Goal: Contribute content: Contribute content

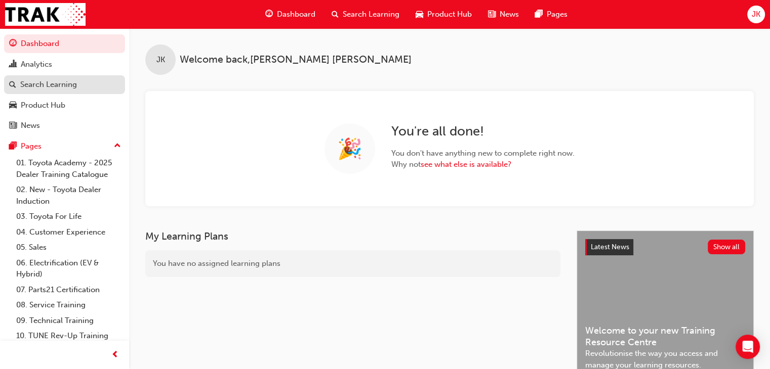
click at [70, 87] on div "Search Learning" at bounding box center [48, 85] width 57 height 12
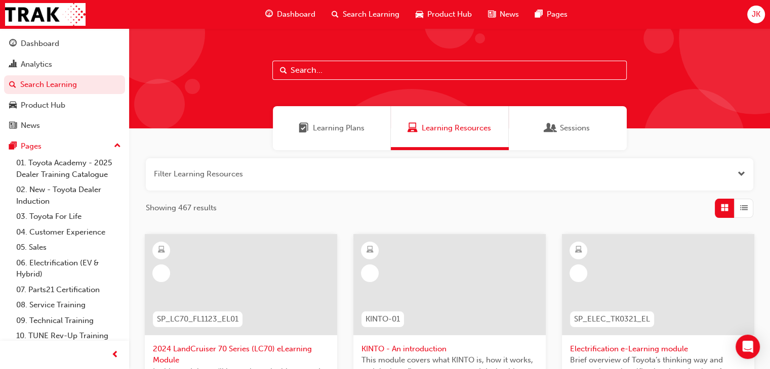
click at [308, 71] on input "text" at bounding box center [449, 70] width 354 height 19
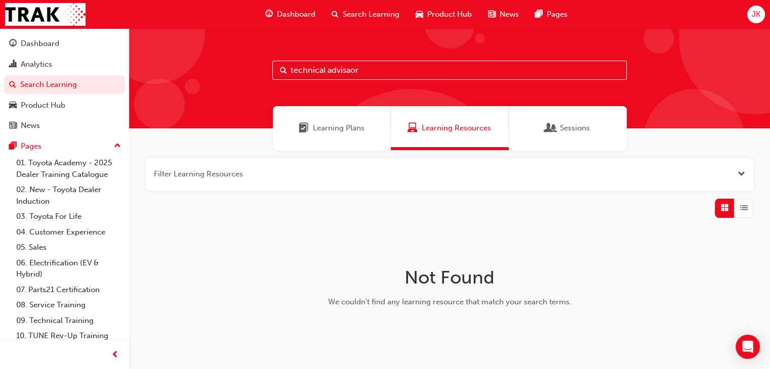
click at [345, 71] on input "technical advisaor" at bounding box center [449, 70] width 354 height 19
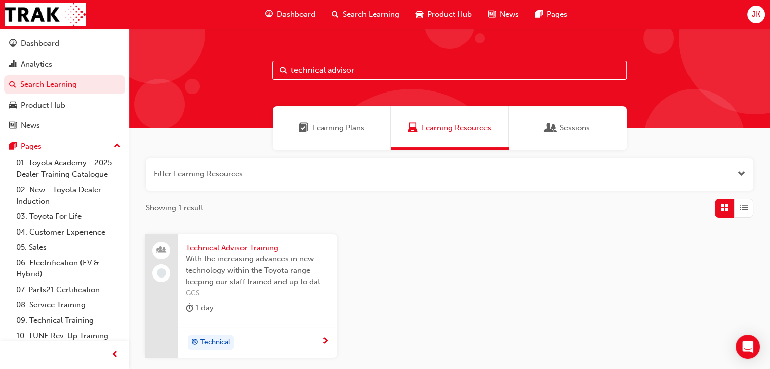
type input "technical advisor"
click at [223, 247] on span "Technical Advisor Training" at bounding box center [257, 248] width 143 height 12
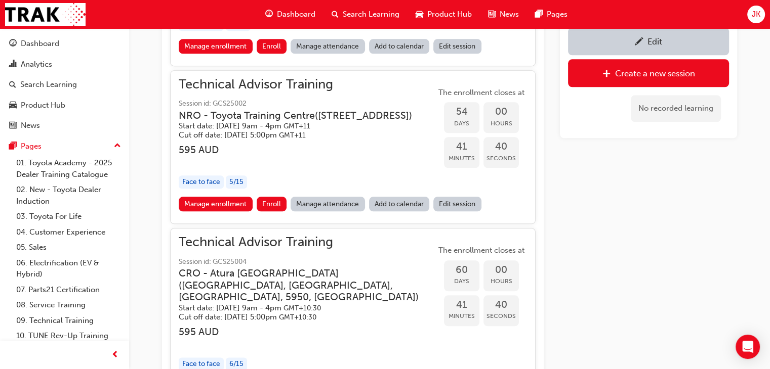
scroll to position [1118, 0]
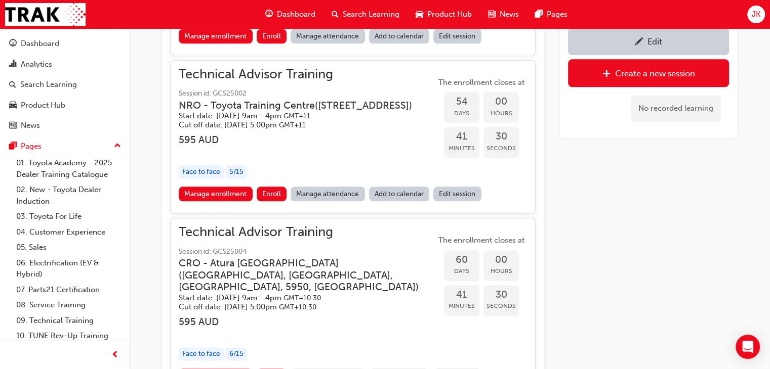
click at [633, 43] on div "Edit" at bounding box center [648, 41] width 146 height 13
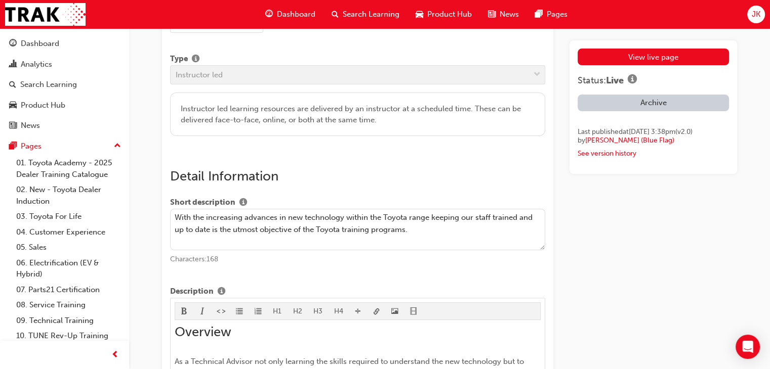
scroll to position [152, 0]
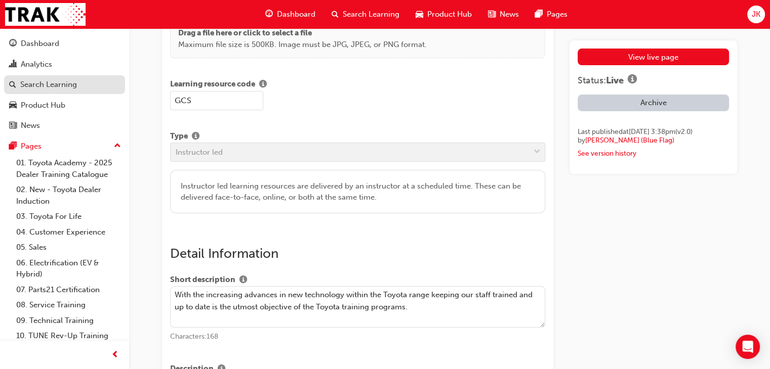
click at [59, 86] on div "Search Learning" at bounding box center [48, 85] width 57 height 12
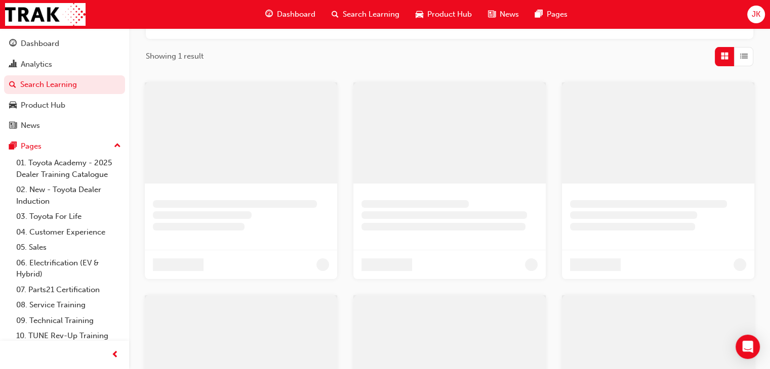
scroll to position [87, 0]
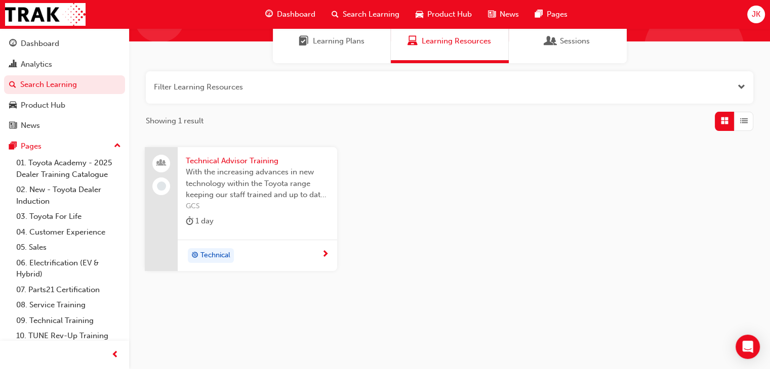
click at [321, 43] on span "Learning Plans" at bounding box center [339, 41] width 52 height 12
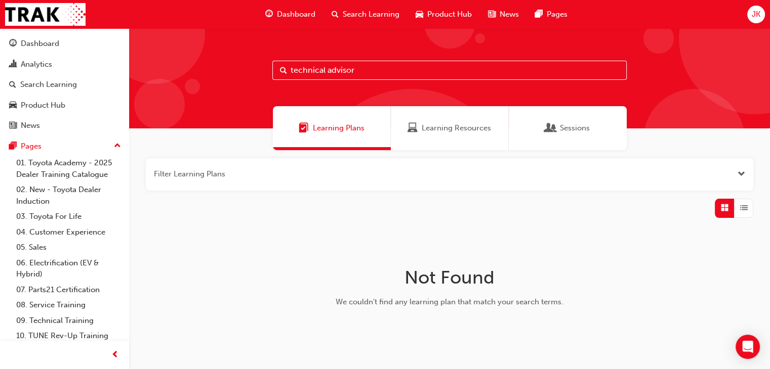
click at [371, 73] on input "technical advisor" at bounding box center [449, 70] width 354 height 19
drag, startPoint x: 366, startPoint y: 76, endPoint x: 261, endPoint y: 65, distance: 105.3
click at [259, 65] on div "technical advisor" at bounding box center [449, 78] width 641 height 100
type input "gcs"
click at [57, 86] on div "Search Learning" at bounding box center [48, 85] width 57 height 12
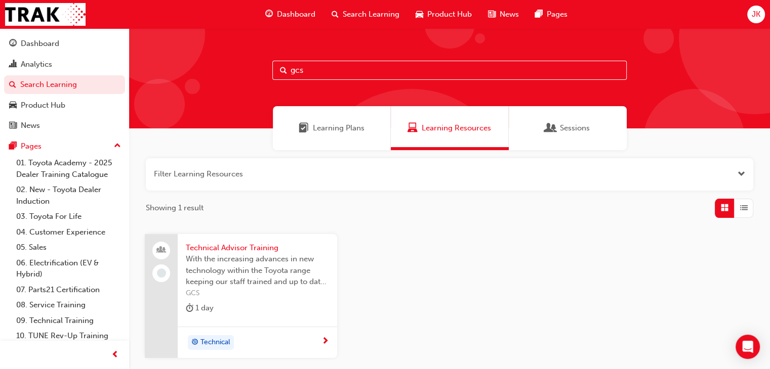
click at [206, 251] on span "Technical Advisor Training" at bounding box center [257, 248] width 143 height 12
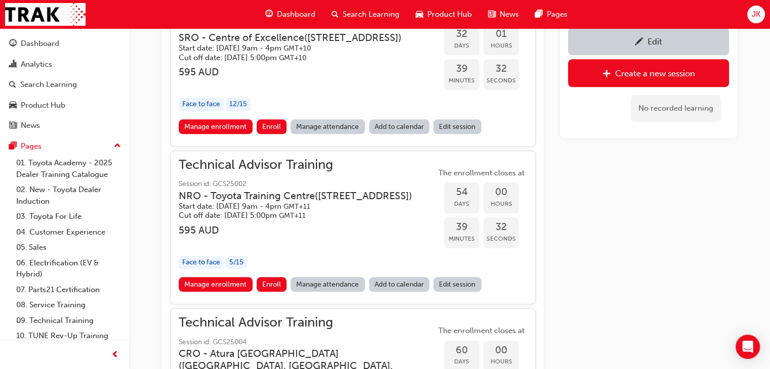
scroll to position [1101, 0]
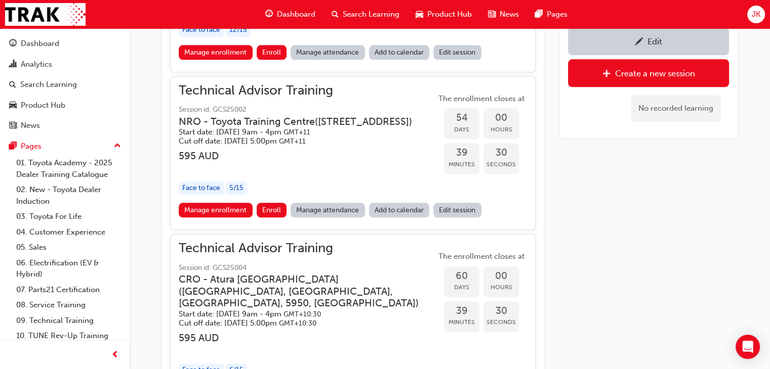
click at [447, 218] on link "Edit session" at bounding box center [457, 210] width 48 height 15
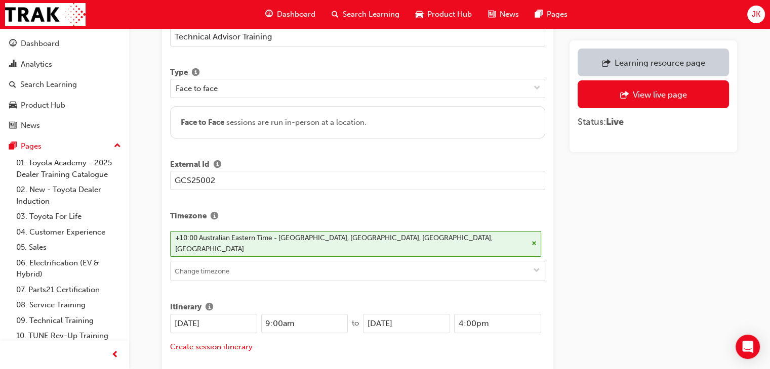
scroll to position [101, 0]
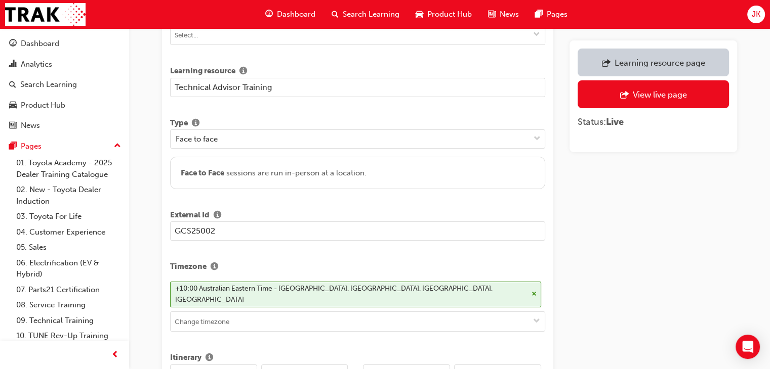
drag, startPoint x: 219, startPoint y: 231, endPoint x: 168, endPoint y: 232, distance: 50.6
click at [185, 312] on input at bounding box center [358, 321] width 374 height 19
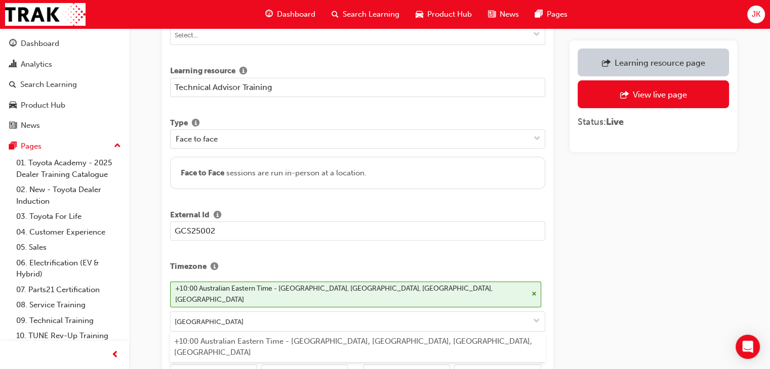
scroll to position [253, 0]
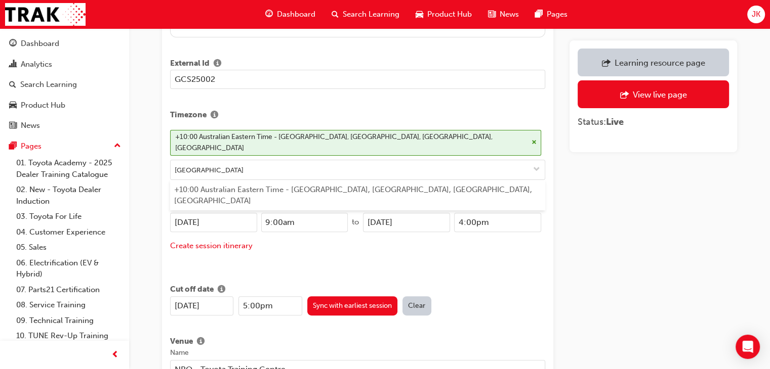
type input "[GEOGRAPHIC_DATA]"
drag, startPoint x: 226, startPoint y: 210, endPoint x: 164, endPoint y: 213, distance: 61.8
drag, startPoint x: 269, startPoint y: 210, endPoint x: 264, endPoint y: 211, distance: 5.7
click at [264, 213] on input "9:00am" at bounding box center [304, 222] width 87 height 19
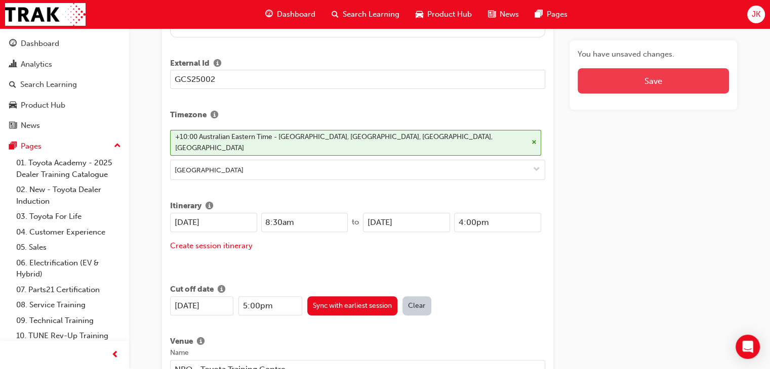
type input "8:30am"
click at [645, 83] on button "Save" at bounding box center [652, 80] width 151 height 25
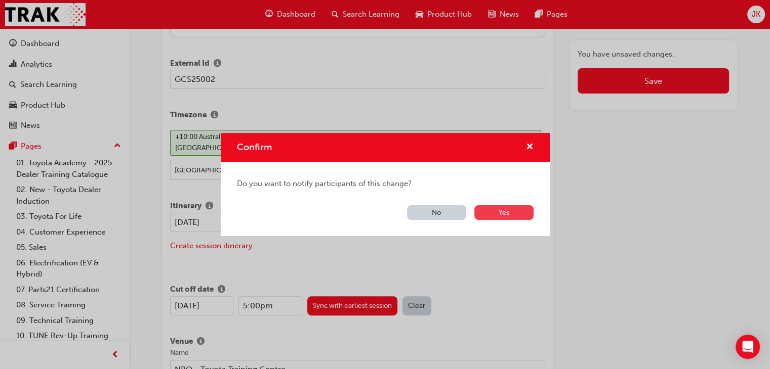
click at [510, 211] on button "Yes" at bounding box center [503, 212] width 59 height 15
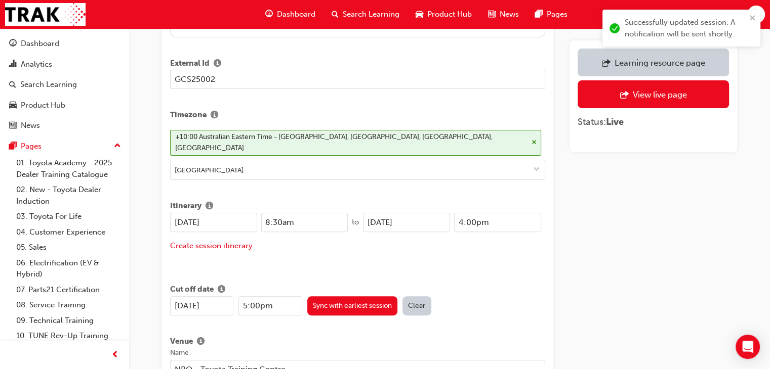
drag, startPoint x: 225, startPoint y: 295, endPoint x: 158, endPoint y: 294, distance: 66.3
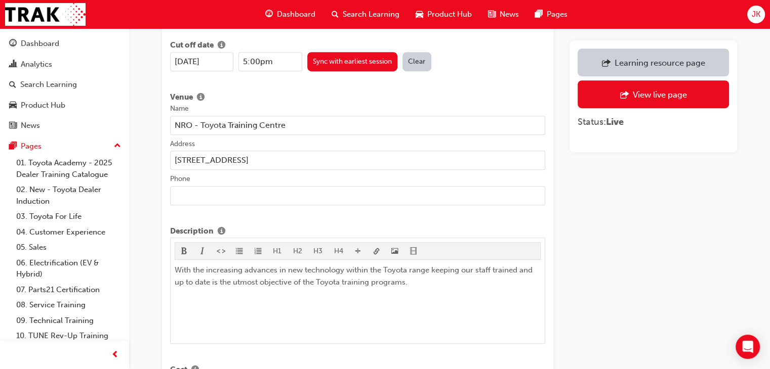
scroll to position [506, 0]
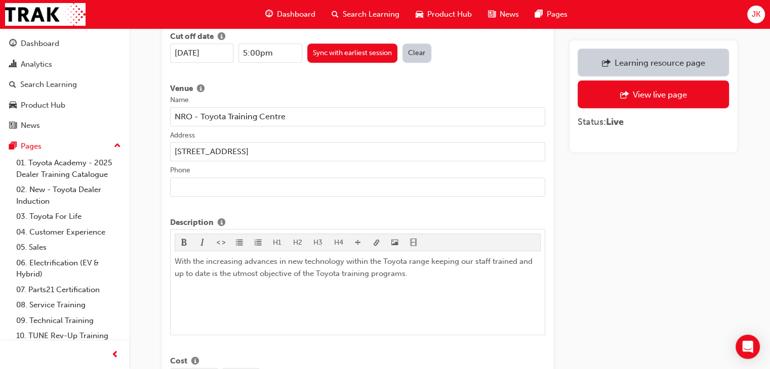
drag, startPoint x: 286, startPoint y: 107, endPoint x: 163, endPoint y: 104, distance: 122.5
drag, startPoint x: 310, startPoint y: 142, endPoint x: 169, endPoint y: 138, distance: 140.8
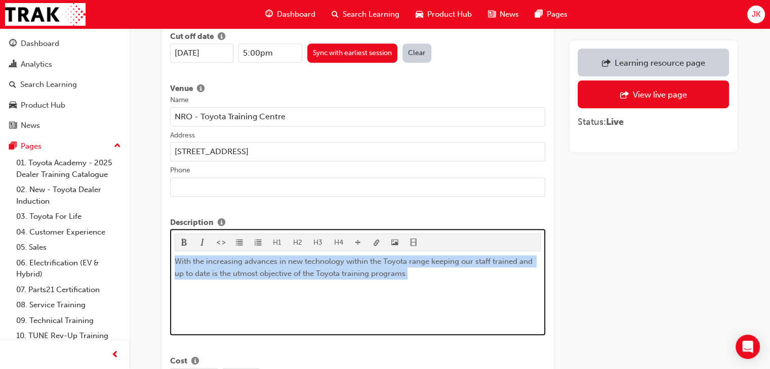
drag, startPoint x: 174, startPoint y: 250, endPoint x: 436, endPoint y: 278, distance: 263.3
click at [436, 278] on div "With the increasing advances in new technology within the Toyota range keeping …" at bounding box center [358, 294] width 366 height 76
copy span "With the increasing advances in new technology within the Toyota range keeping …"
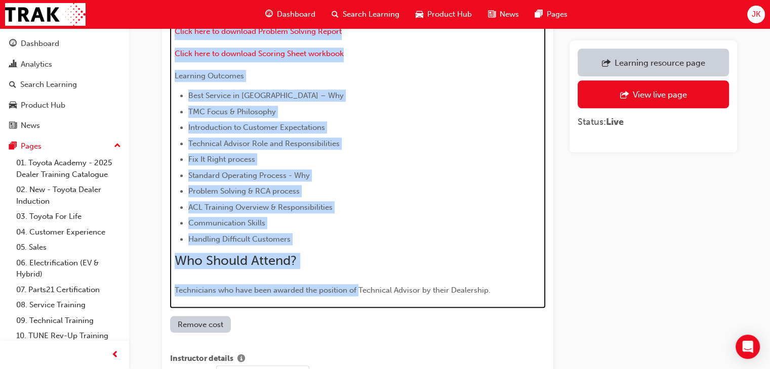
scroll to position [1078, 0]
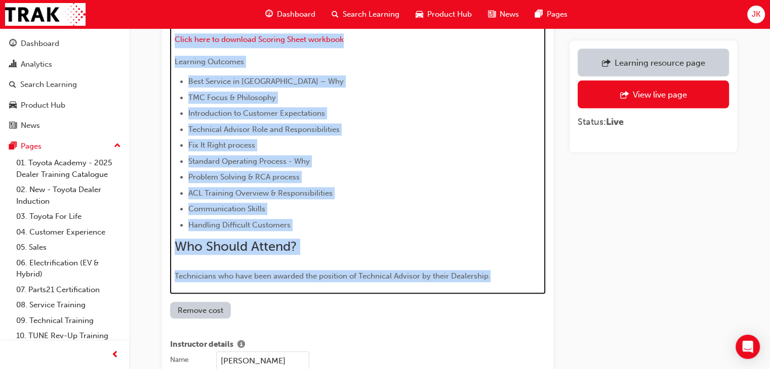
drag, startPoint x: 174, startPoint y: 119, endPoint x: 510, endPoint y: 257, distance: 363.2
click at [510, 257] on div "As a Technical Advisor not only learning the skills required to understand the …" at bounding box center [358, 71] width 366 height 423
copy div "Lo i Dolorsita Consect adi elit seddoeiu tem incidi utlabore et doloremagn ali …"
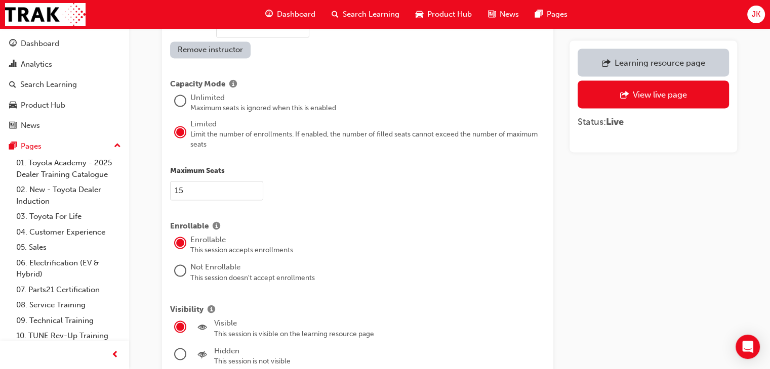
scroll to position [1482, 0]
drag, startPoint x: 178, startPoint y: 176, endPoint x: 184, endPoint y: 177, distance: 5.8
click at [184, 180] on input "15" at bounding box center [216, 189] width 93 height 19
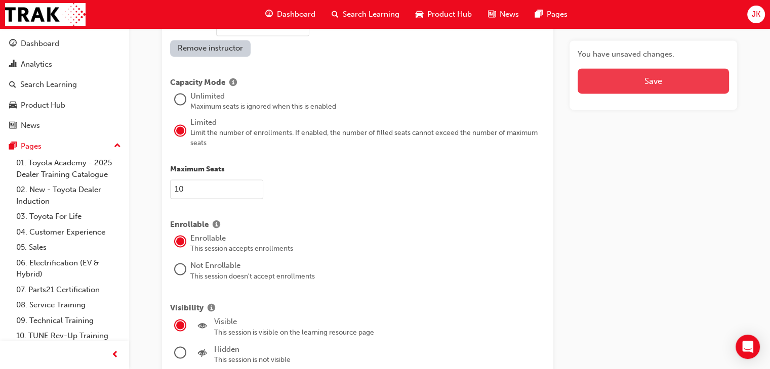
type input "10"
click at [641, 79] on button "Save" at bounding box center [652, 80] width 151 height 25
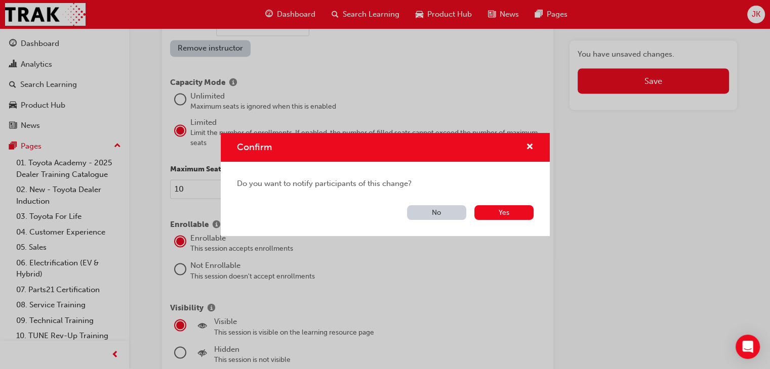
click at [447, 213] on button "No" at bounding box center [436, 212] width 59 height 15
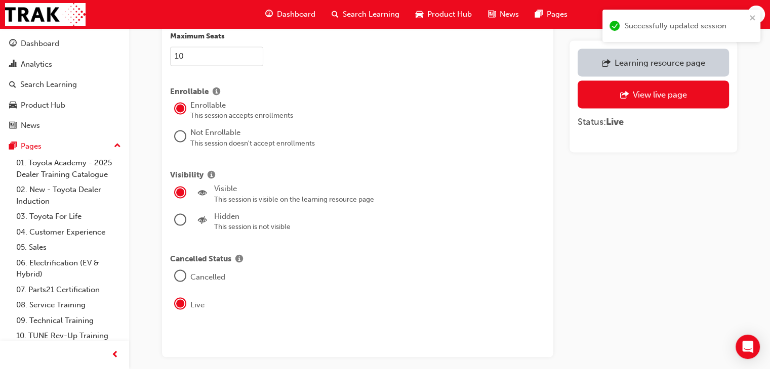
scroll to position [1650, 0]
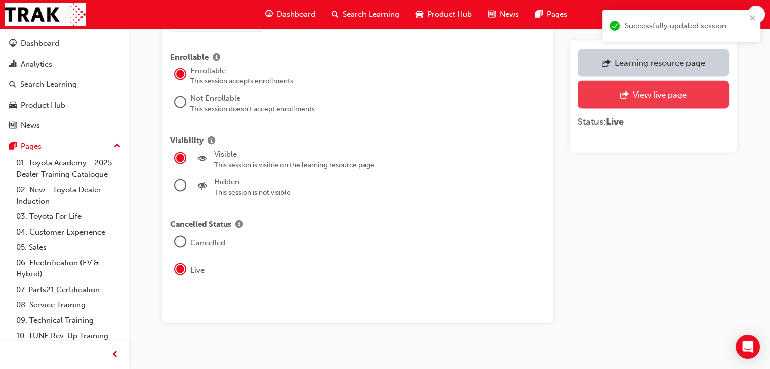
click at [635, 93] on div "View live page" at bounding box center [659, 95] width 54 height 10
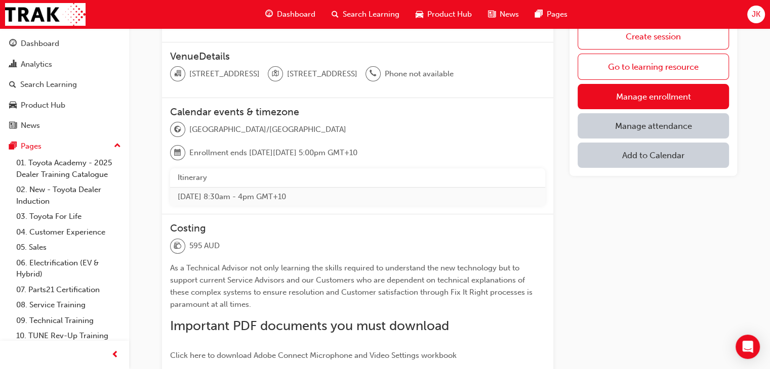
scroll to position [152, 0]
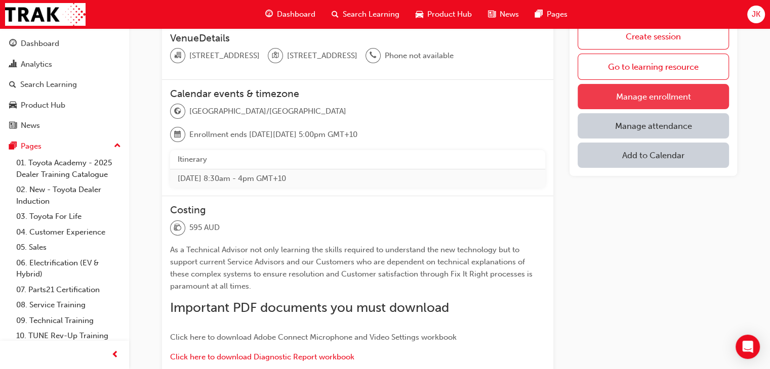
click at [635, 96] on link "Manage enrollment" at bounding box center [652, 96] width 151 height 25
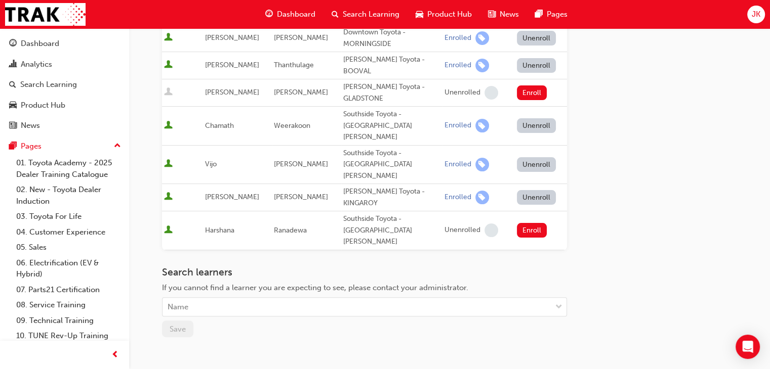
scroll to position [239, 0]
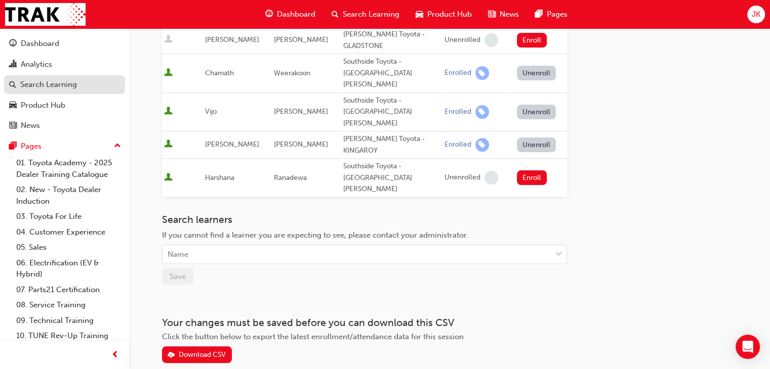
click at [36, 88] on div "Search Learning" at bounding box center [48, 85] width 57 height 12
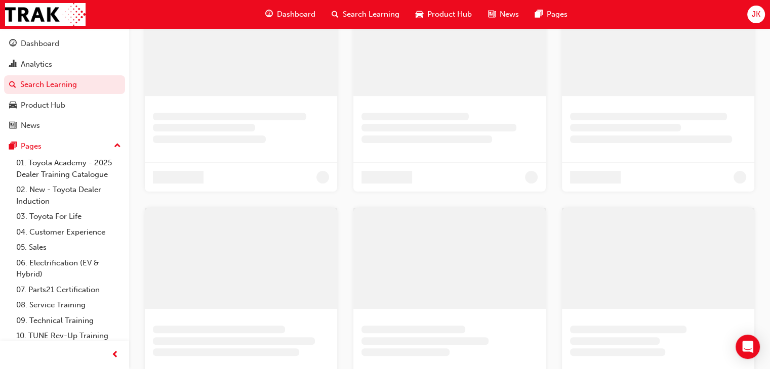
scroll to position [87, 0]
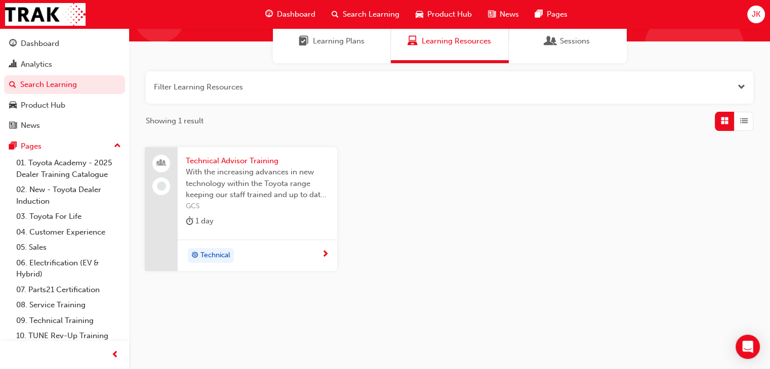
click at [229, 161] on span "Technical Advisor Training" at bounding box center [257, 161] width 143 height 12
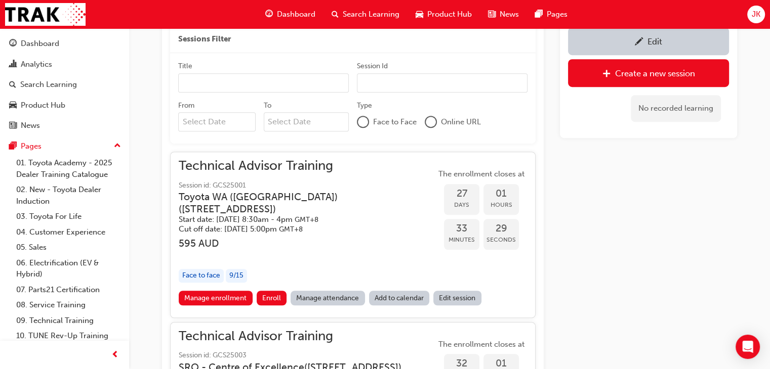
scroll to position [696, 0]
